Goal: Find contact information: Find contact information

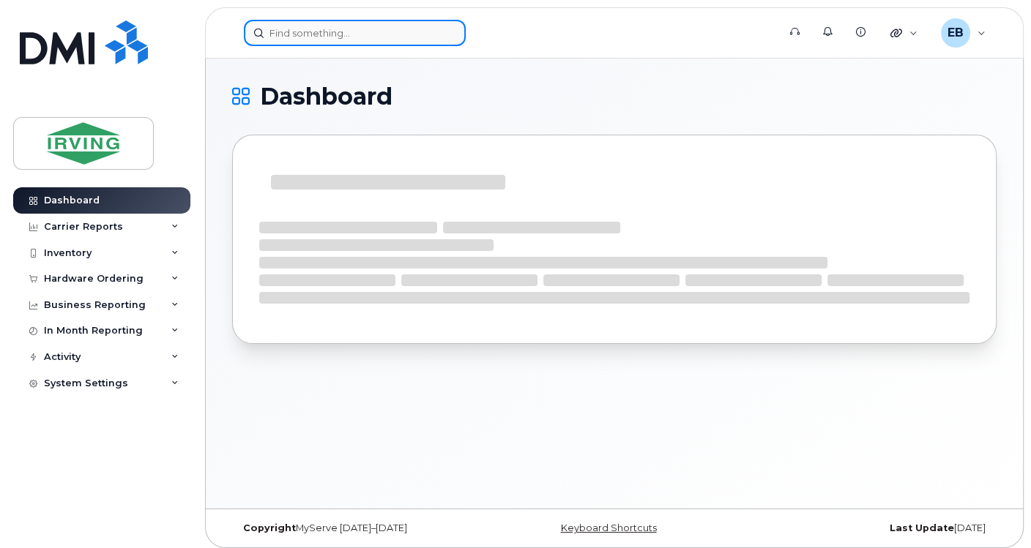
click at [327, 31] on input at bounding box center [355, 33] width 222 height 26
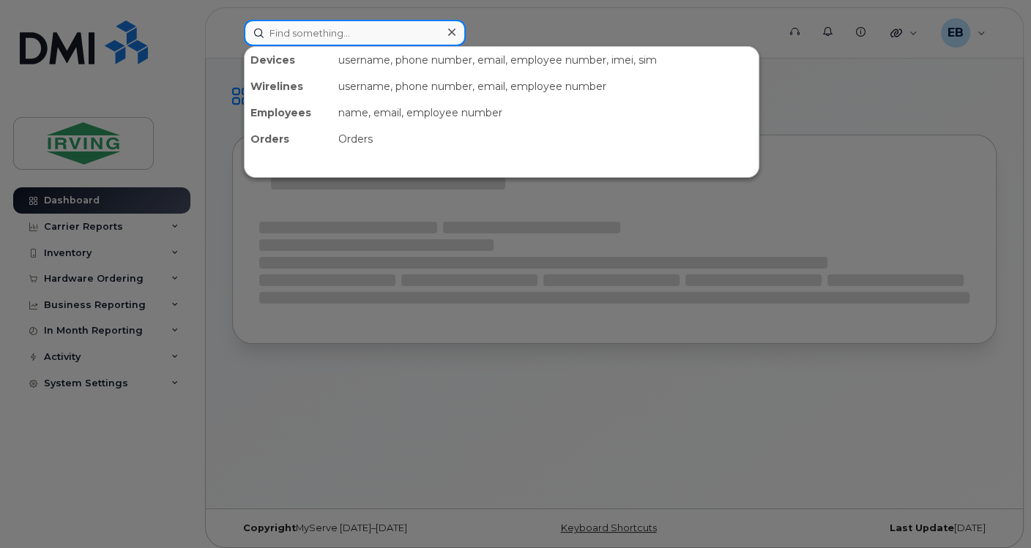
paste input "[PERSON_NAME]."
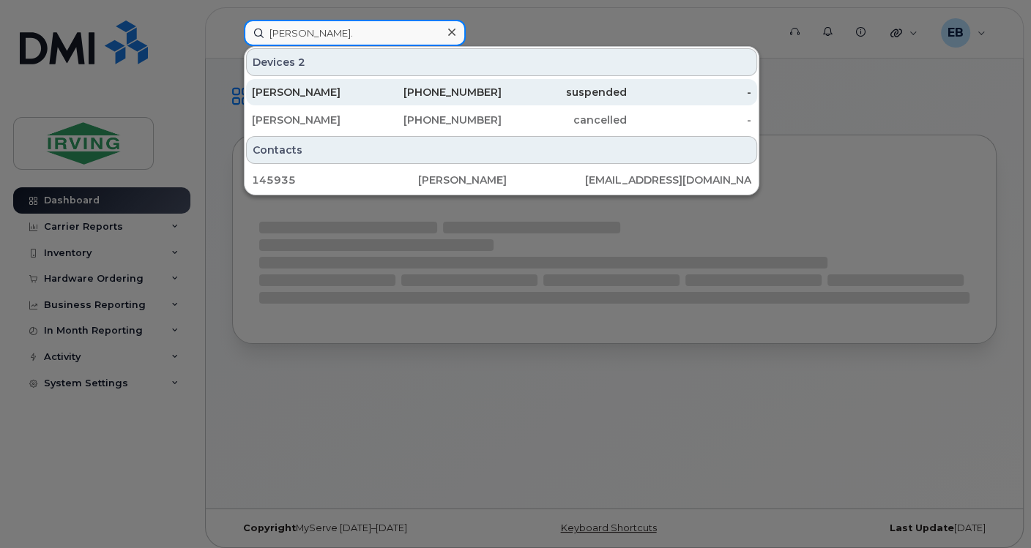
type input "[PERSON_NAME]."
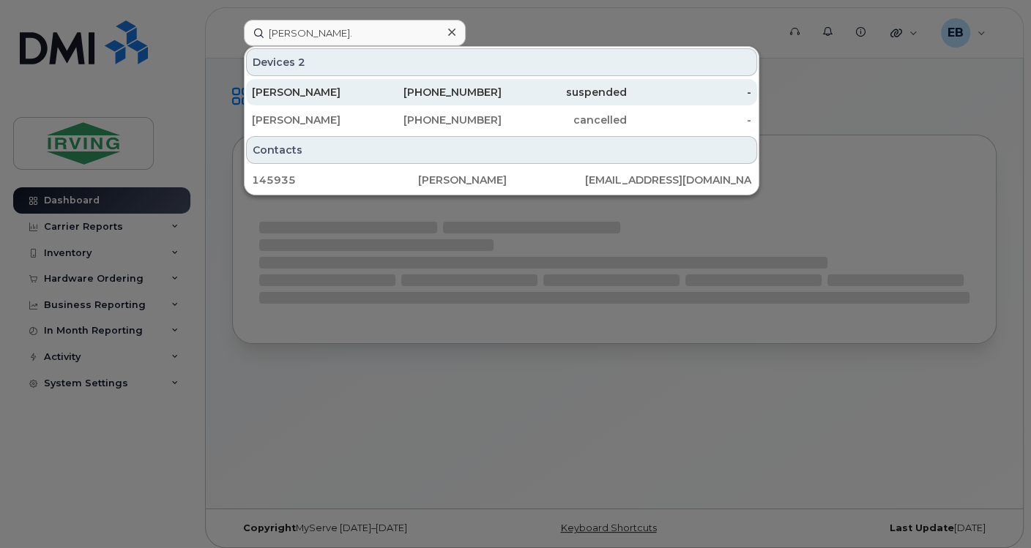
click at [326, 94] on div "[PERSON_NAME]" at bounding box center [314, 92] width 125 height 15
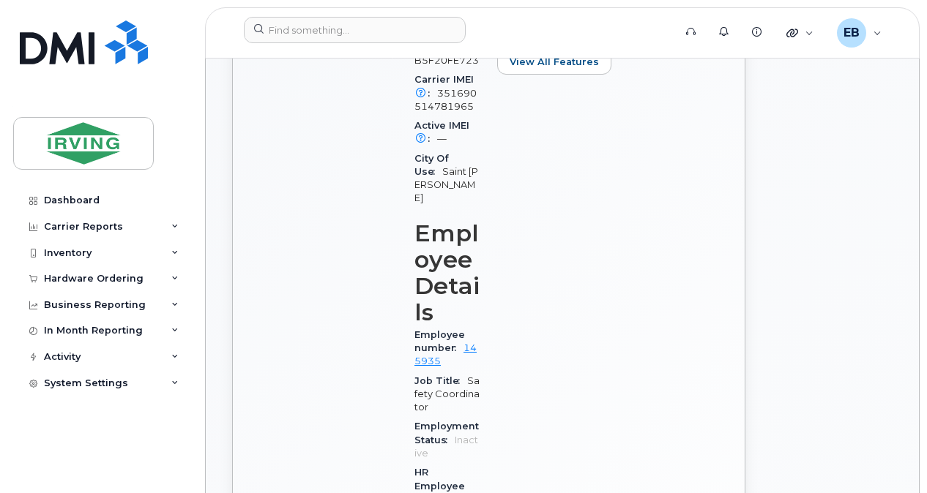
scroll to position [1213, 0]
